Goal: Find specific page/section: Find specific page/section

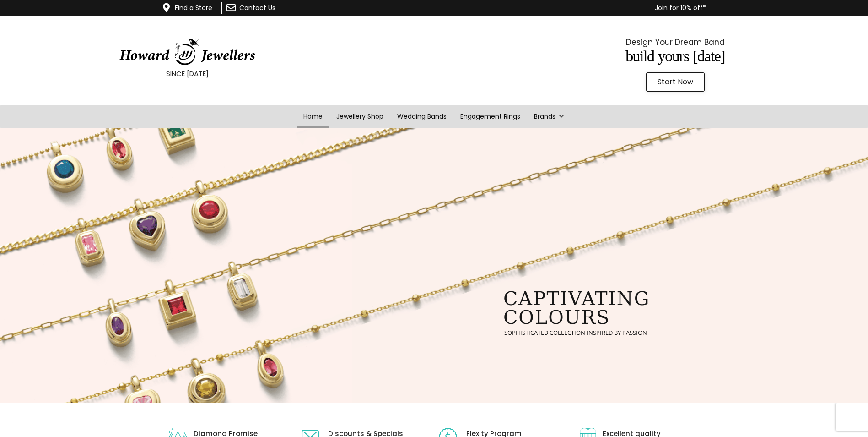
click at [191, 7] on link "Find a Store" at bounding box center [194, 7] width 38 height 9
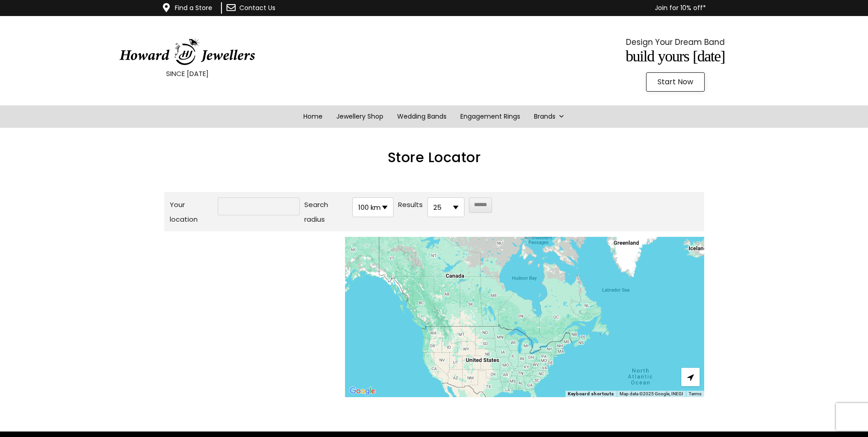
click at [227, 206] on input "Your location" at bounding box center [259, 206] width 82 height 18
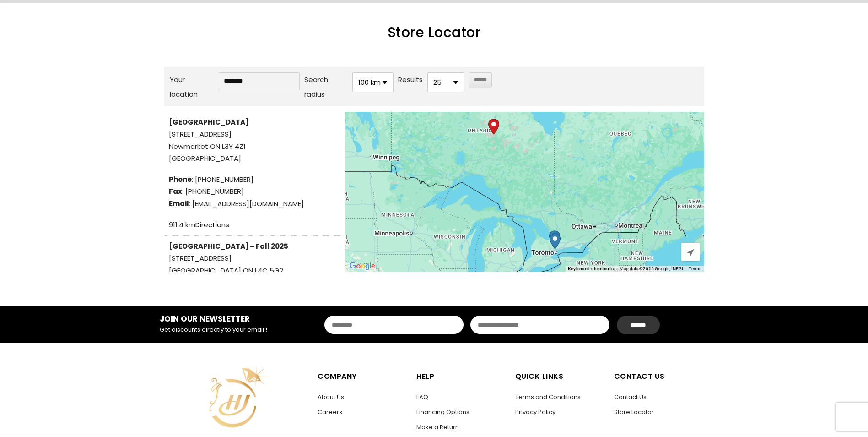
scroll to position [137, 0]
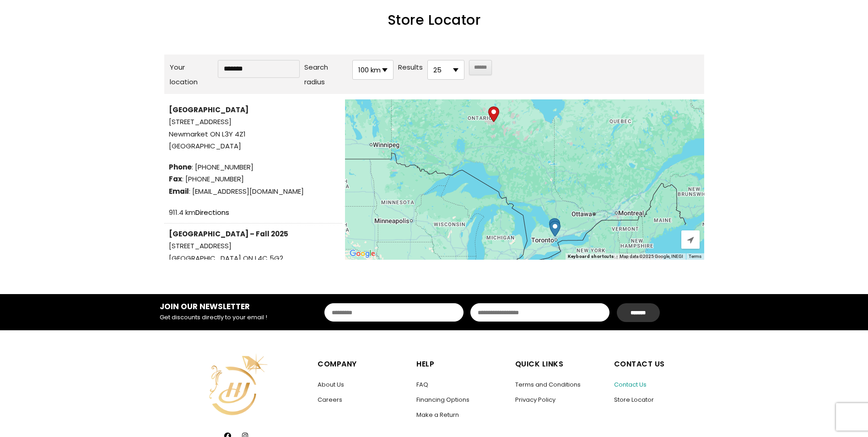
type input "*******"
click at [637, 381] on link "Contact Us" at bounding box center [630, 384] width 33 height 9
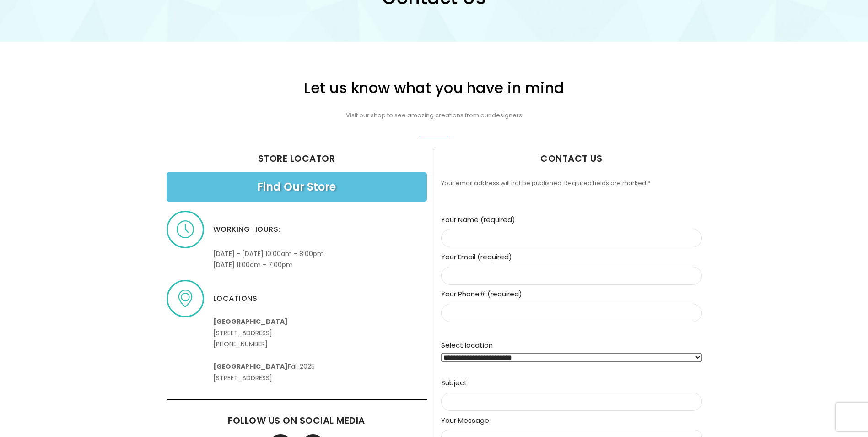
scroll to position [229, 0]
